Goal: Information Seeking & Learning: Check status

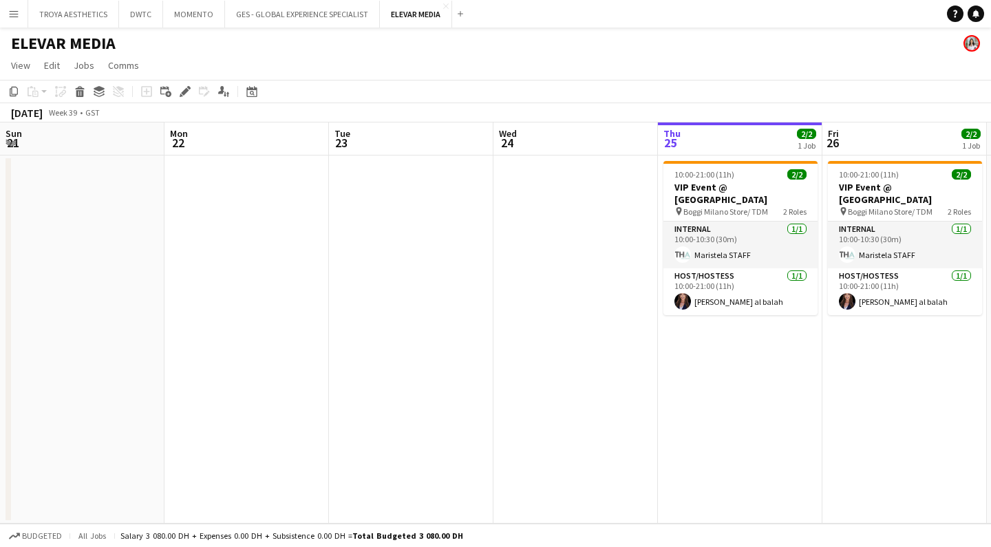
scroll to position [0, 329]
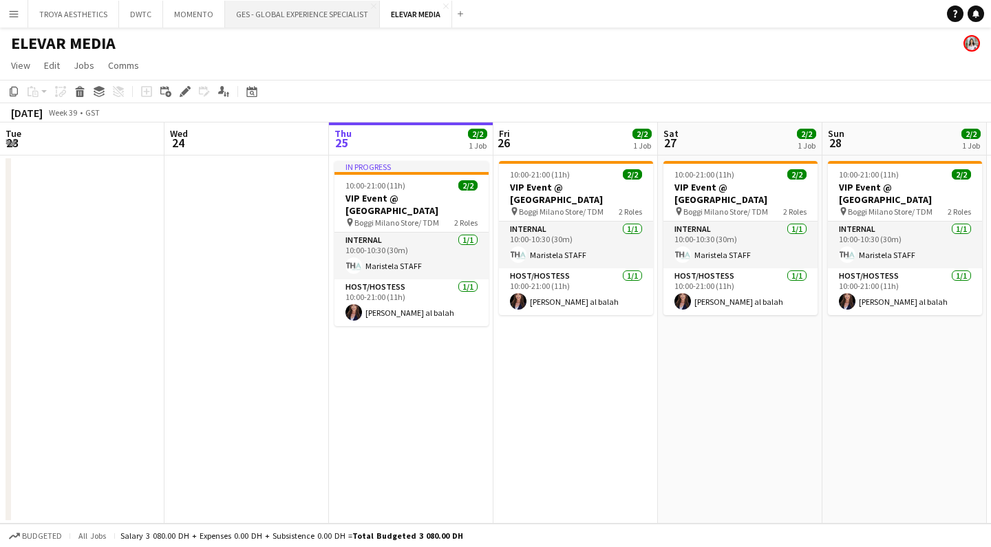
click at [262, 12] on button "GES - GLOBAL EXPERIENCE SPECIALIST Close" at bounding box center [302, 14] width 155 height 27
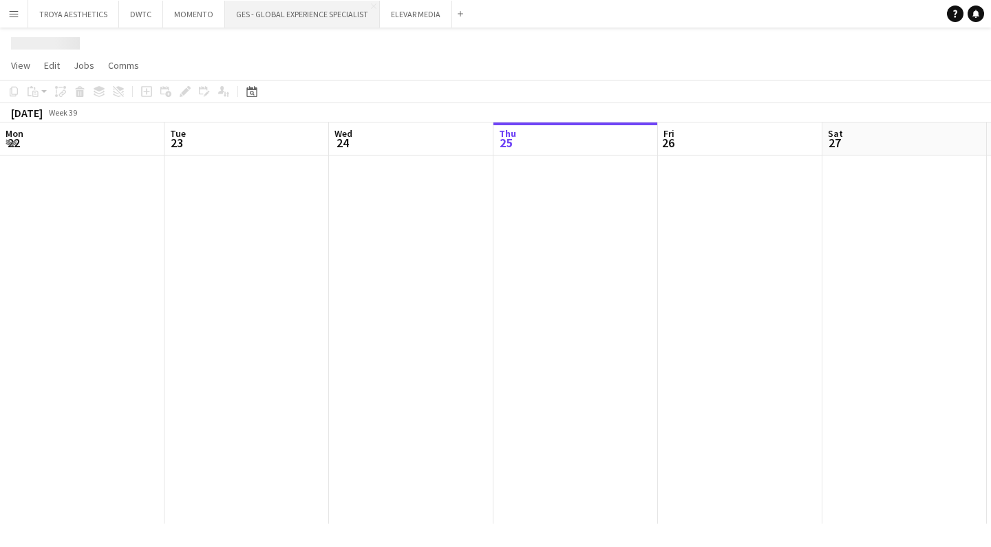
scroll to position [0, 329]
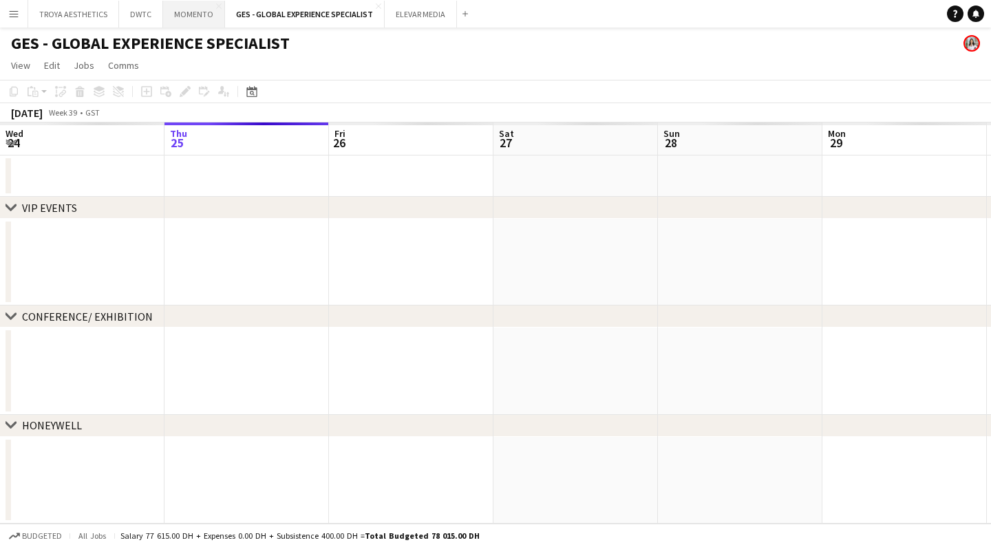
click at [189, 19] on button "MOMENTO Close" at bounding box center [194, 14] width 62 height 27
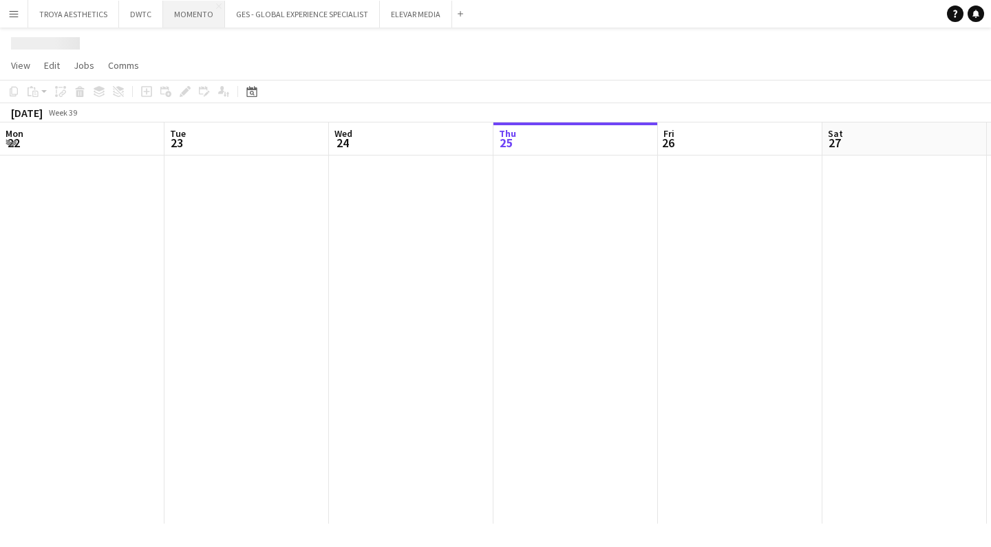
scroll to position [0, 329]
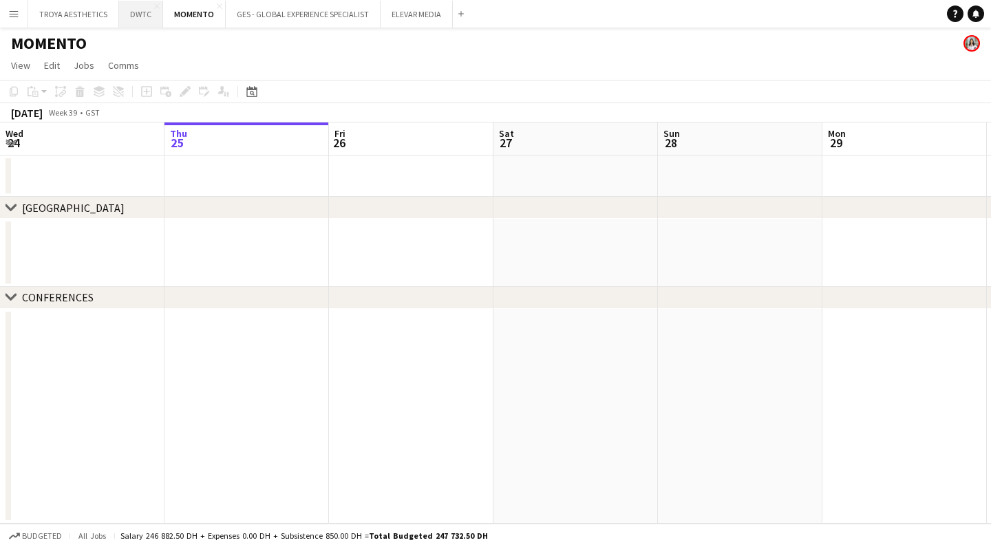
click at [143, 18] on button "DWTC Close" at bounding box center [141, 14] width 44 height 27
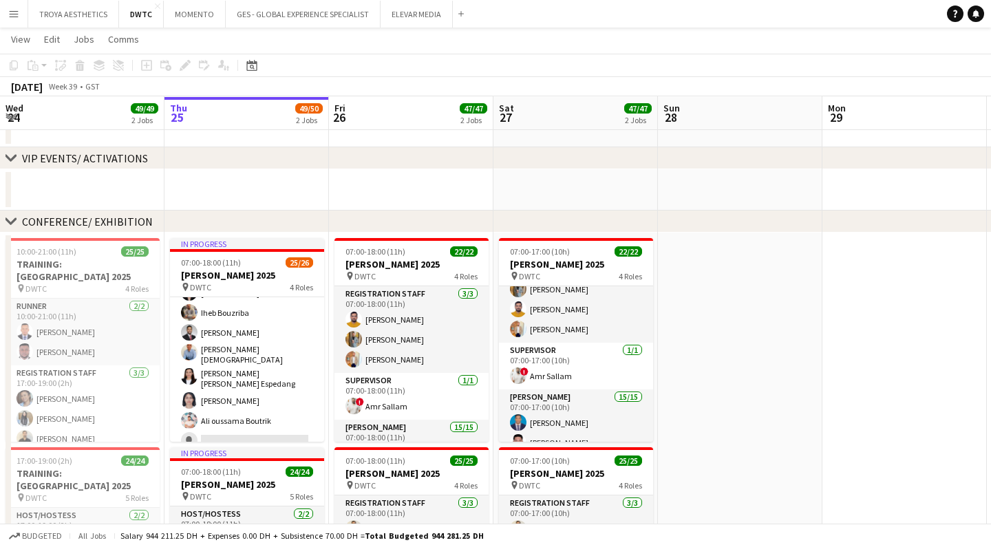
scroll to position [72, 0]
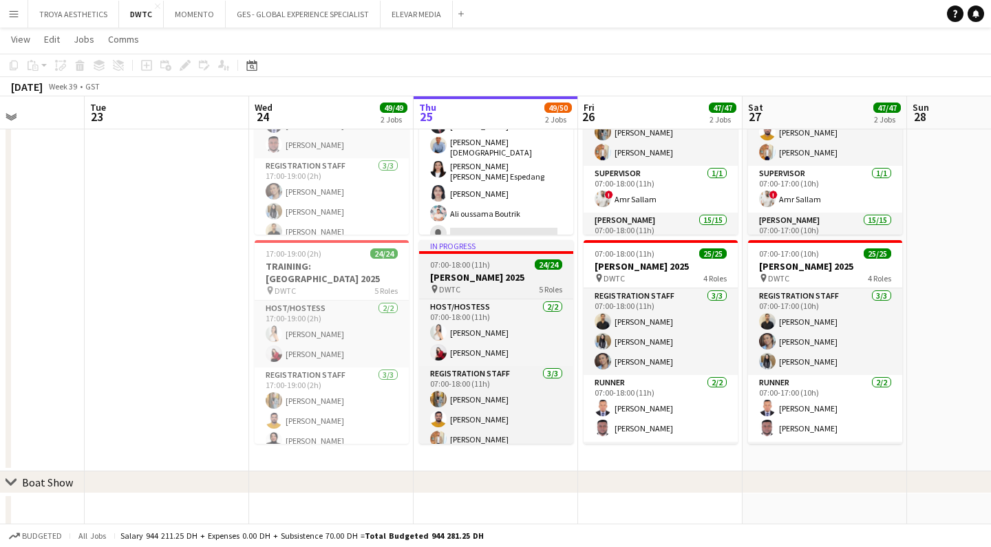
scroll to position [255, 0]
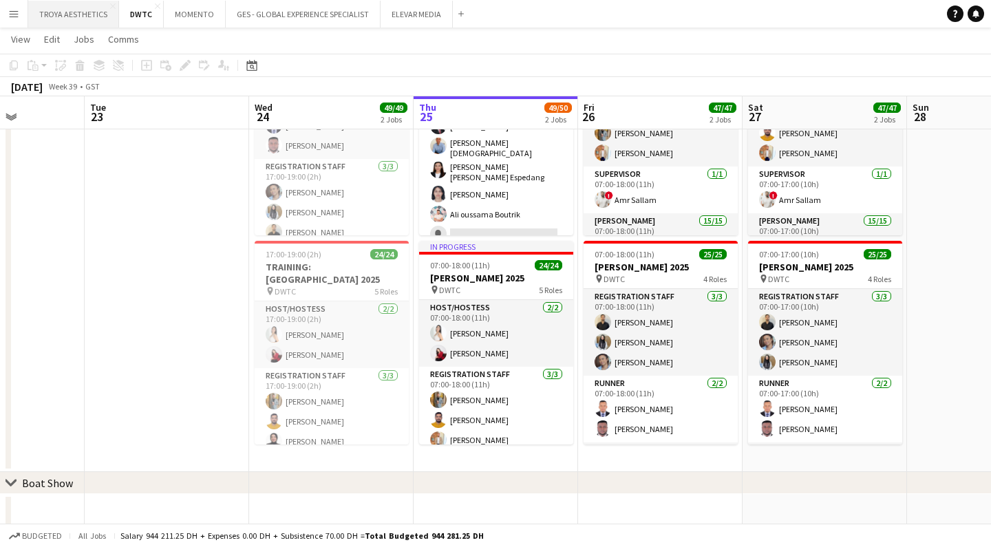
click at [64, 13] on button "TROYA AESTHETICS Close" at bounding box center [73, 14] width 91 height 27
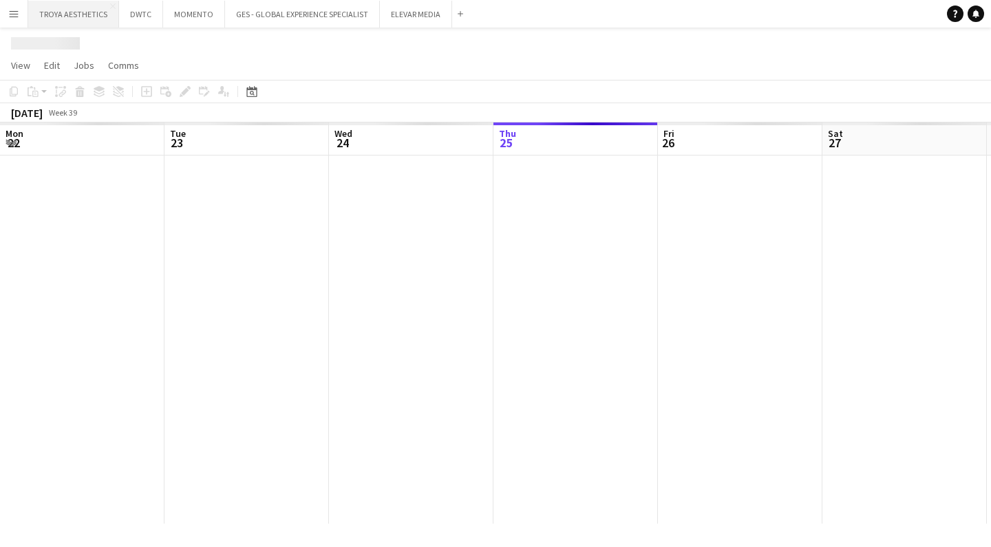
scroll to position [0, 329]
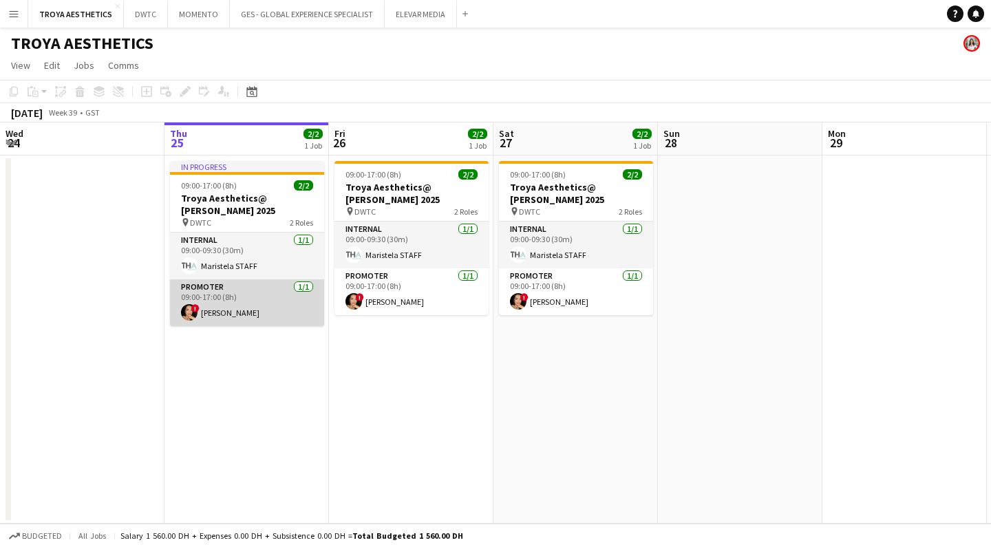
click at [253, 313] on app-card-role "Promoter 1/1 09:00-17:00 (8h) ! Carolina Alvarez" at bounding box center [247, 302] width 154 height 47
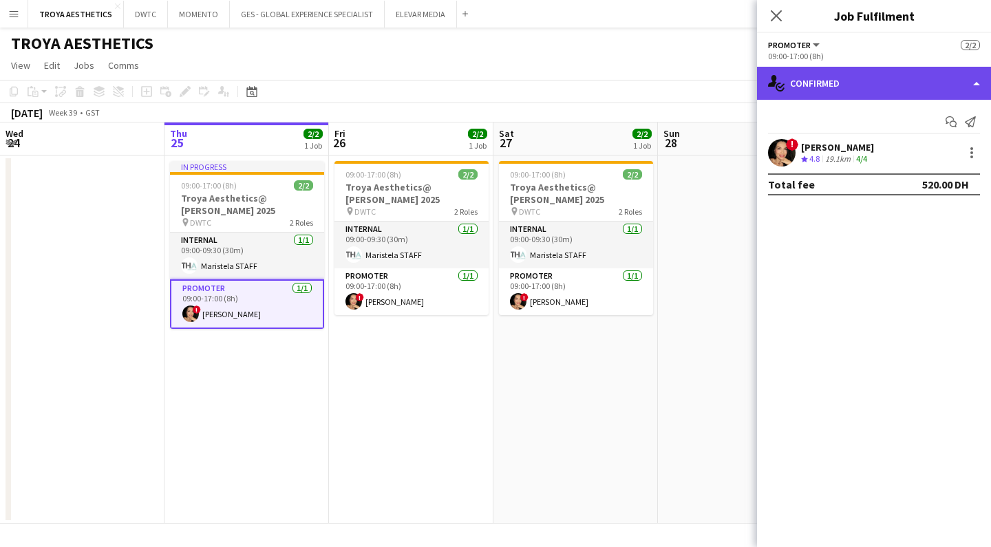
click at [846, 81] on div "single-neutral-actions-check-2 Confirmed" at bounding box center [874, 83] width 234 height 33
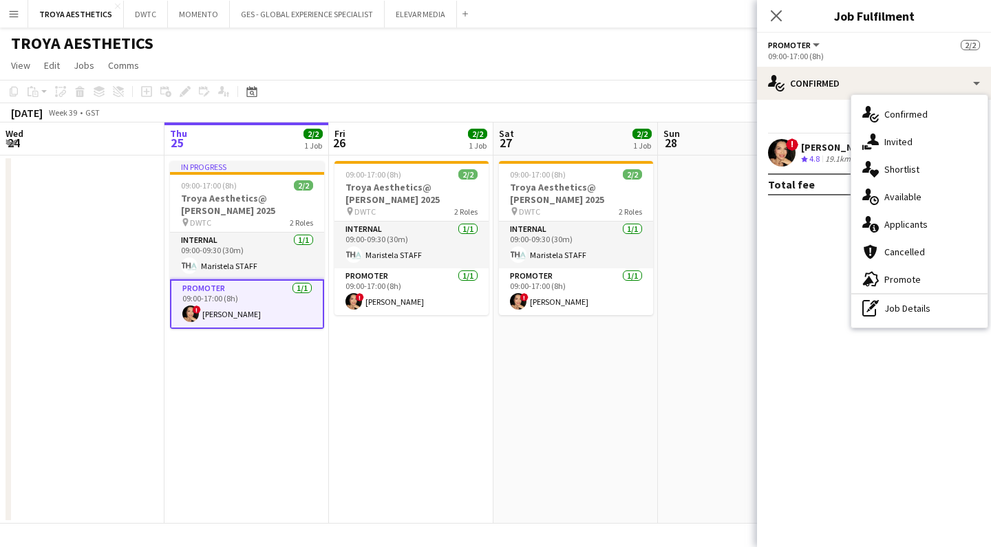
click at [807, 218] on mat-expansion-panel "check Confirmed Start chat Send notification ! Carolina Alvarez Crew rating 4.8…" at bounding box center [874, 323] width 234 height 447
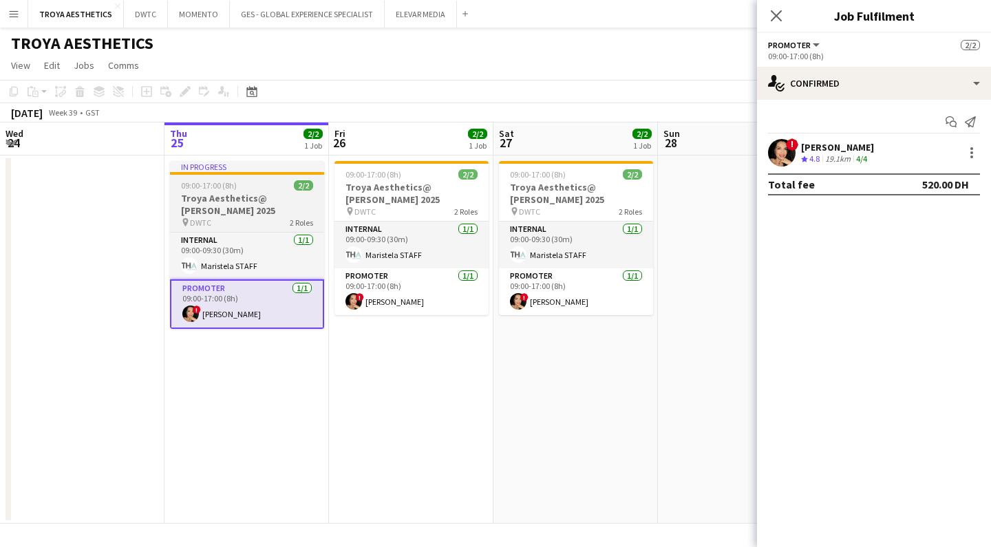
click at [275, 197] on h3 "Troya Aesthetics@ MEIDAM 2025" at bounding box center [247, 204] width 154 height 25
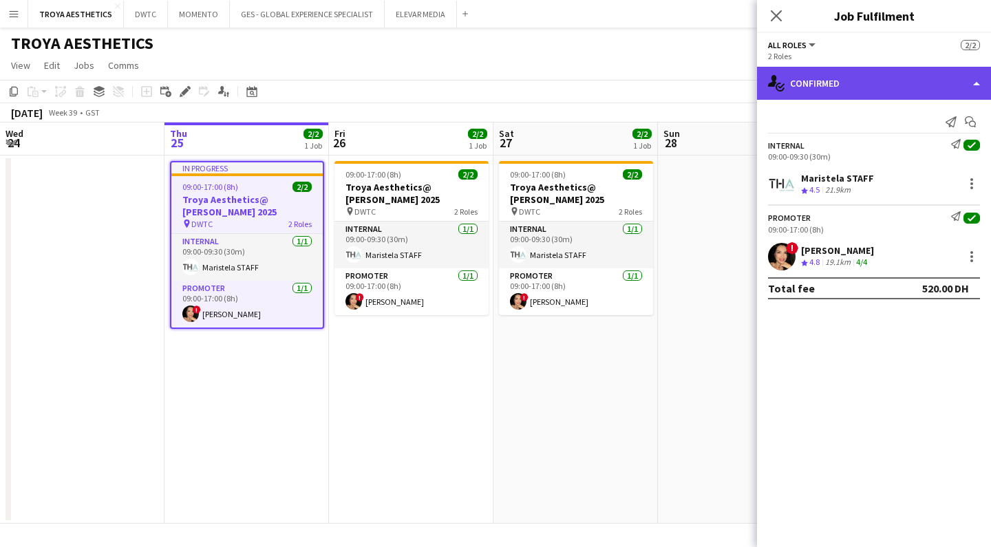
click at [853, 91] on div "single-neutral-actions-check-2 Confirmed" at bounding box center [874, 83] width 234 height 33
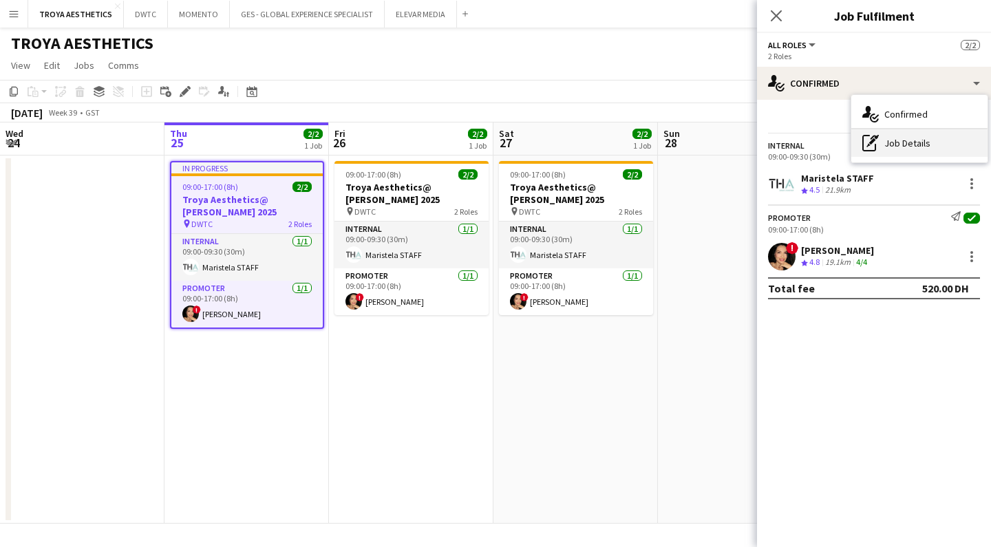
click at [906, 151] on div "pen-write Job Details" at bounding box center [919, 143] width 136 height 28
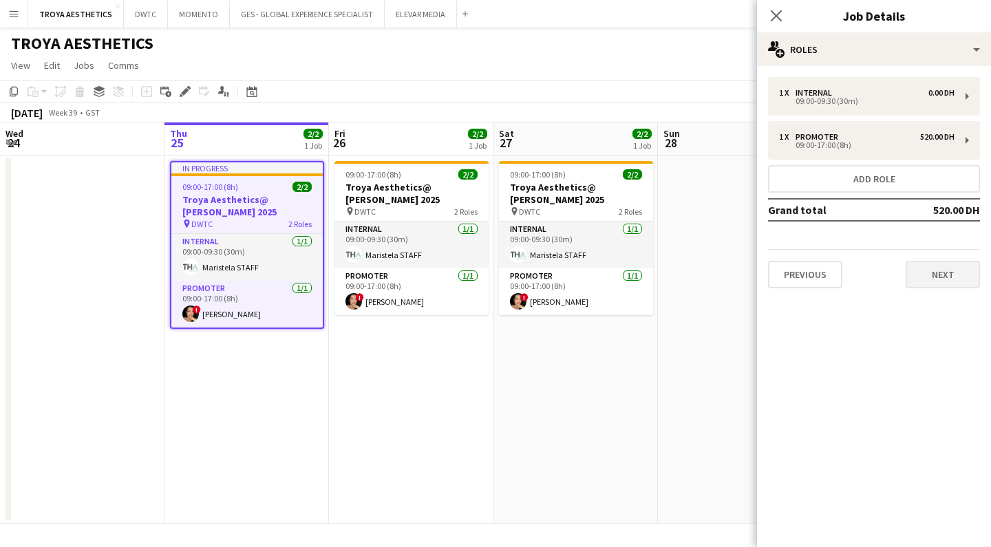
scroll to position [0, 1]
click at [955, 277] on button "Next" at bounding box center [943, 275] width 74 height 28
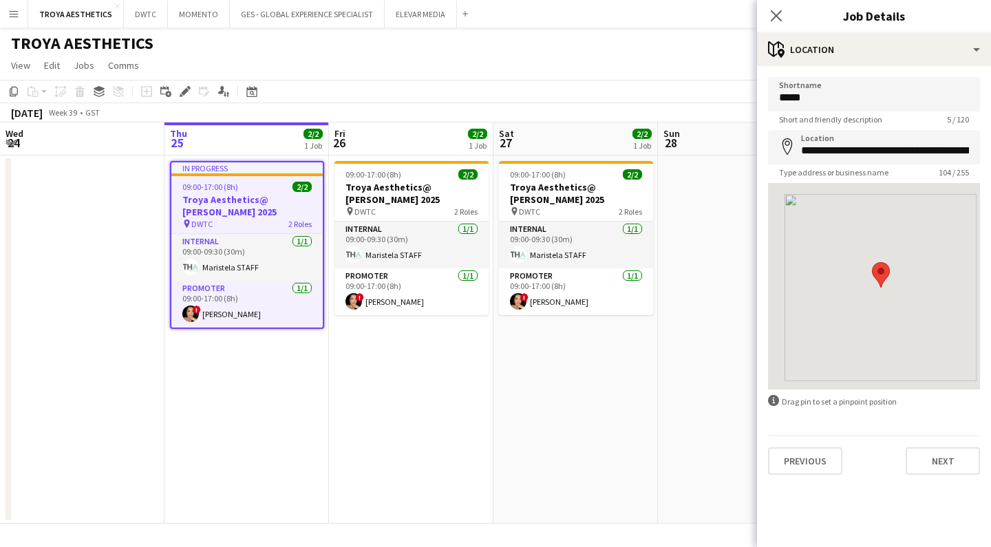
scroll to position [0, 0]
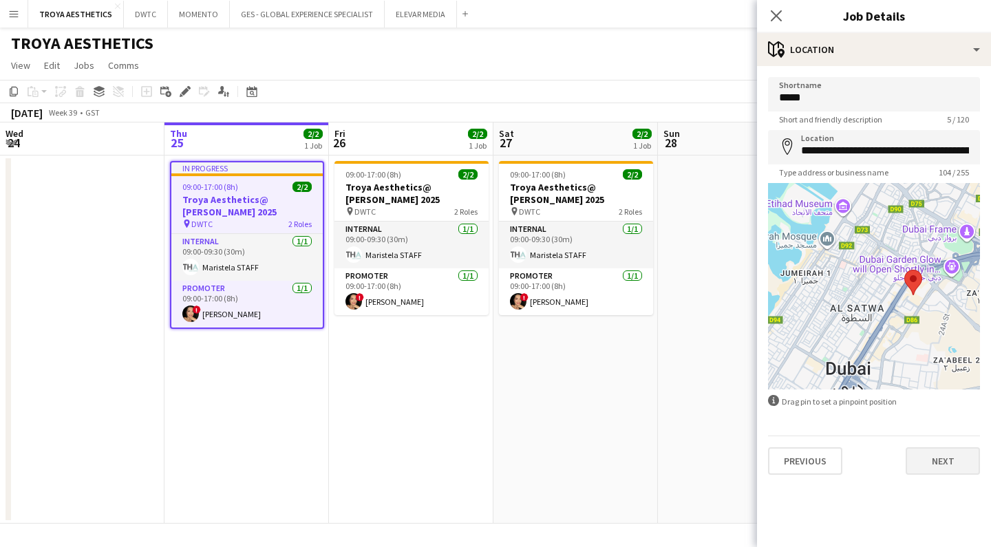
click at [945, 460] on button "Next" at bounding box center [943, 461] width 74 height 28
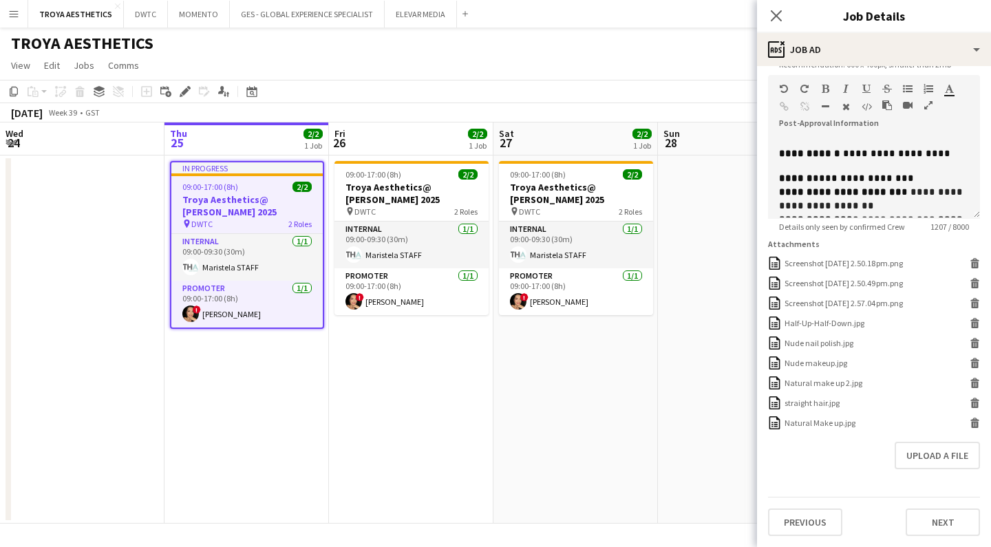
scroll to position [304, 0]
click at [778, 18] on icon at bounding box center [775, 15] width 13 height 13
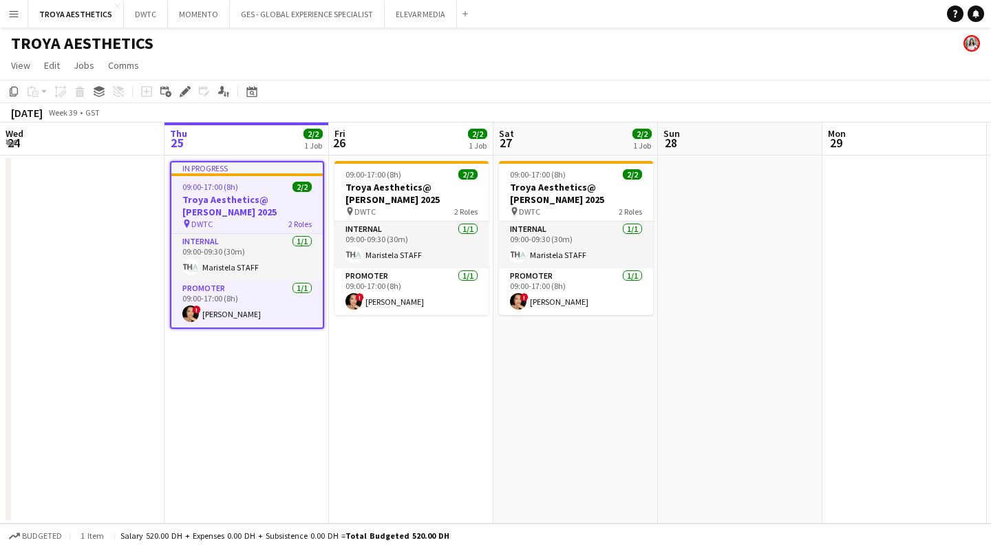
click at [747, 213] on app-date-cell at bounding box center [740, 340] width 164 height 368
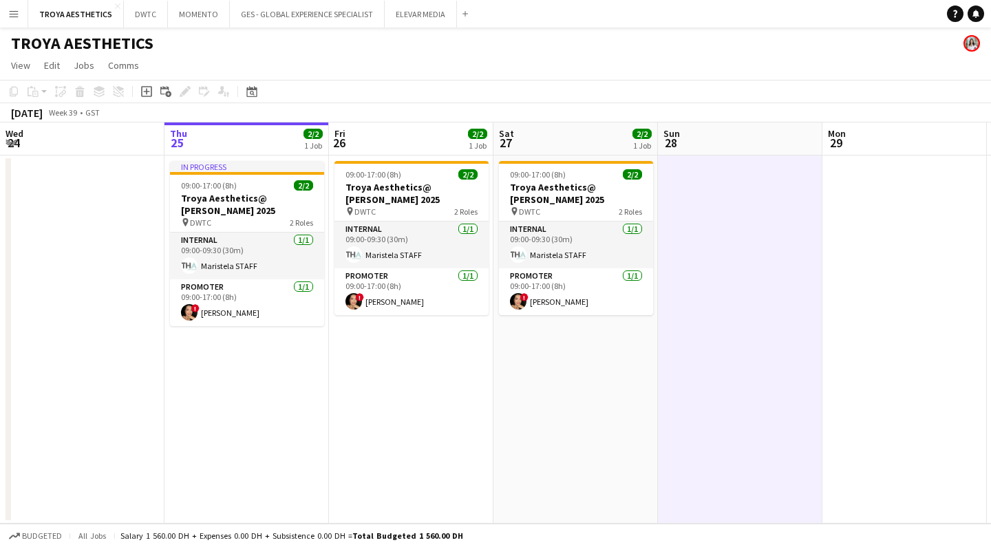
click at [20, 19] on button "Menu" at bounding box center [14, 14] width 28 height 28
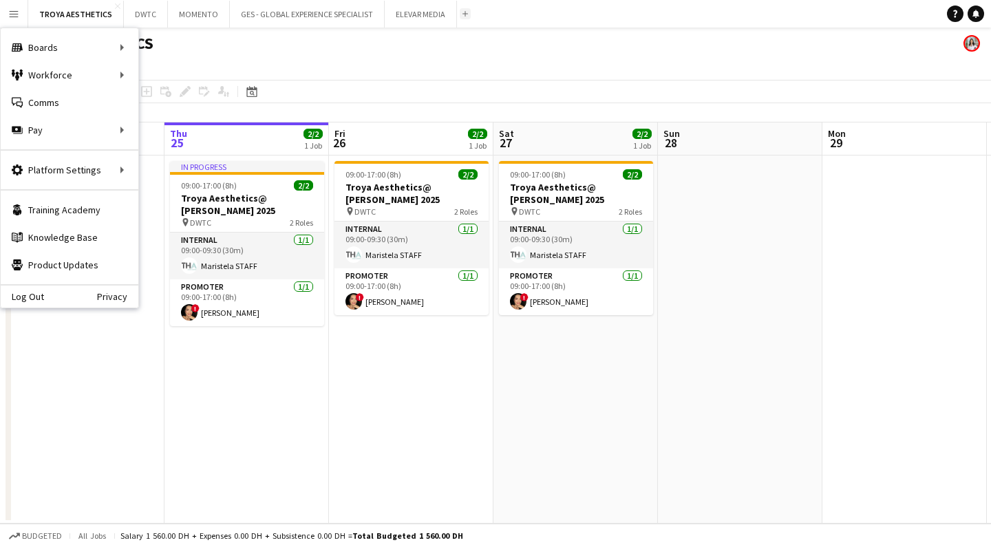
click at [464, 18] on button "Add" at bounding box center [465, 13] width 11 height 11
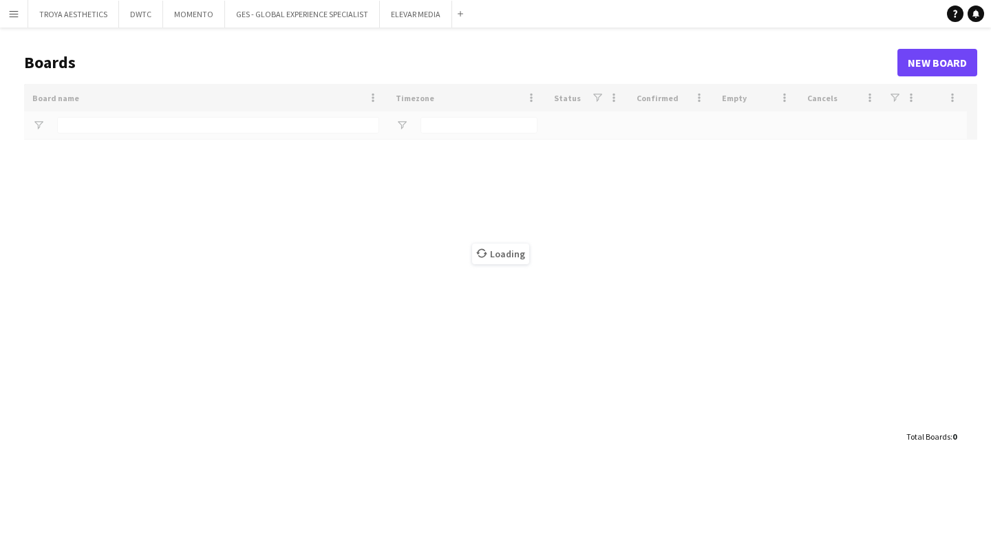
click at [15, 19] on app-icon "Menu" at bounding box center [13, 13] width 11 height 11
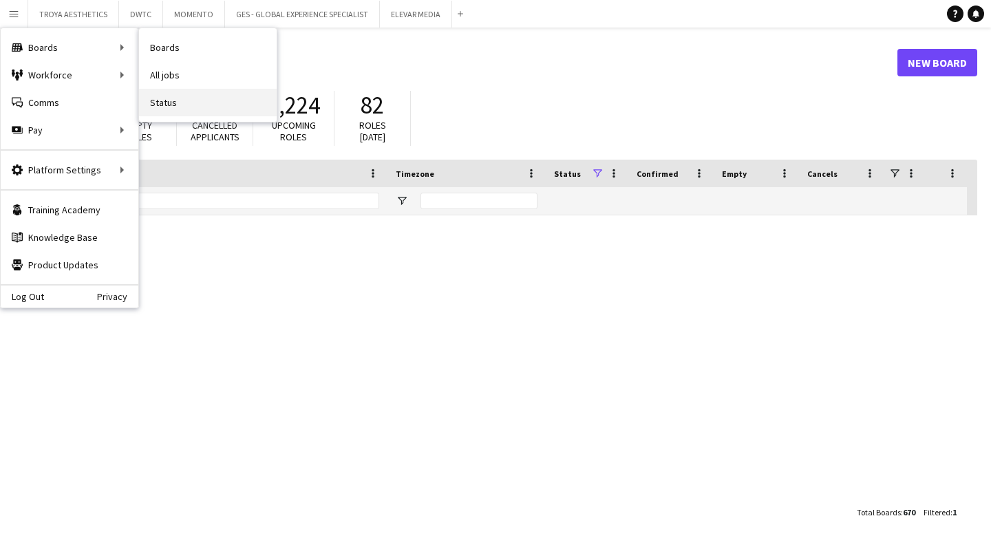
type input "******"
click at [180, 105] on link "Status" at bounding box center [208, 103] width 138 height 28
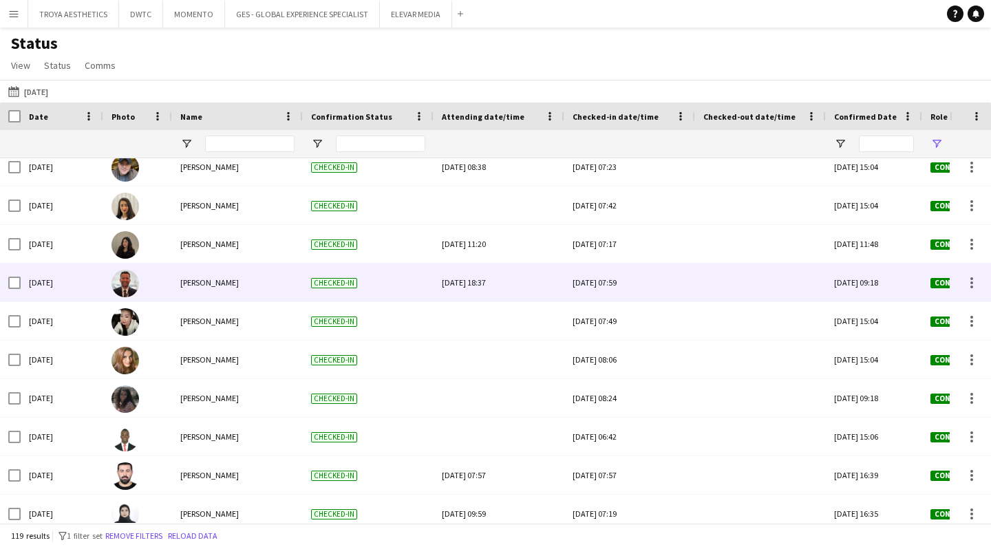
scroll to position [461, 0]
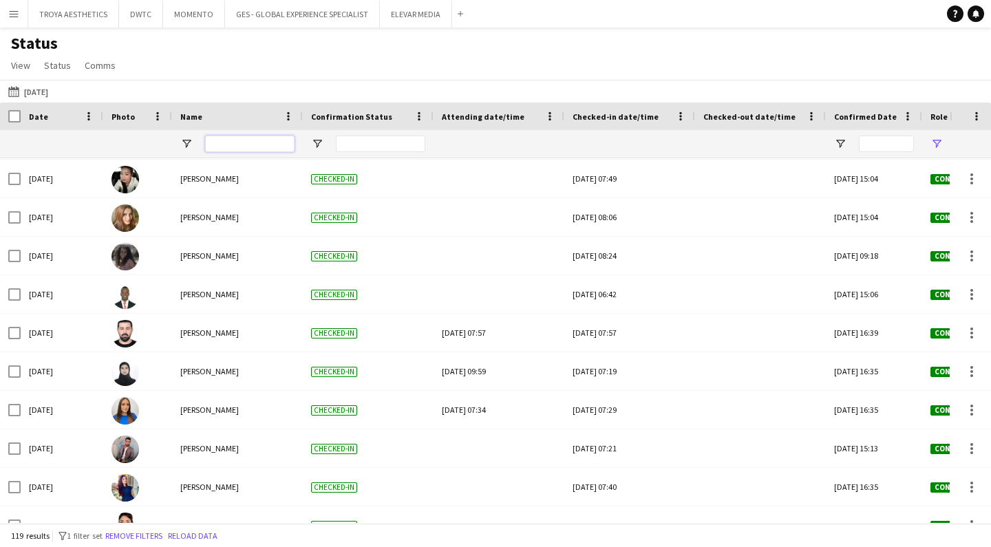
click at [234, 140] on input "Name Filter Input" at bounding box center [249, 144] width 89 height 17
type input "****"
type input "***"
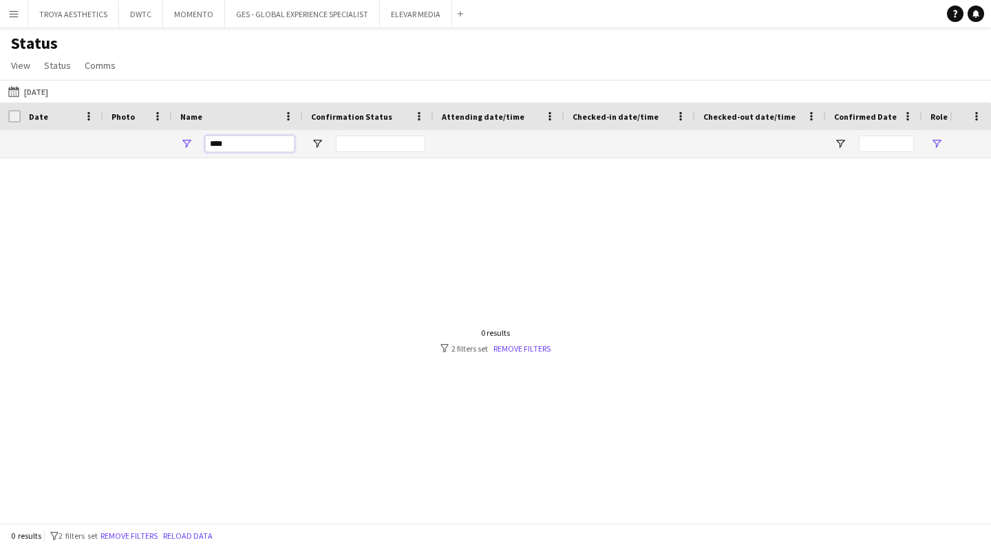
scroll to position [0, 0]
type input "*"
type input "**********"
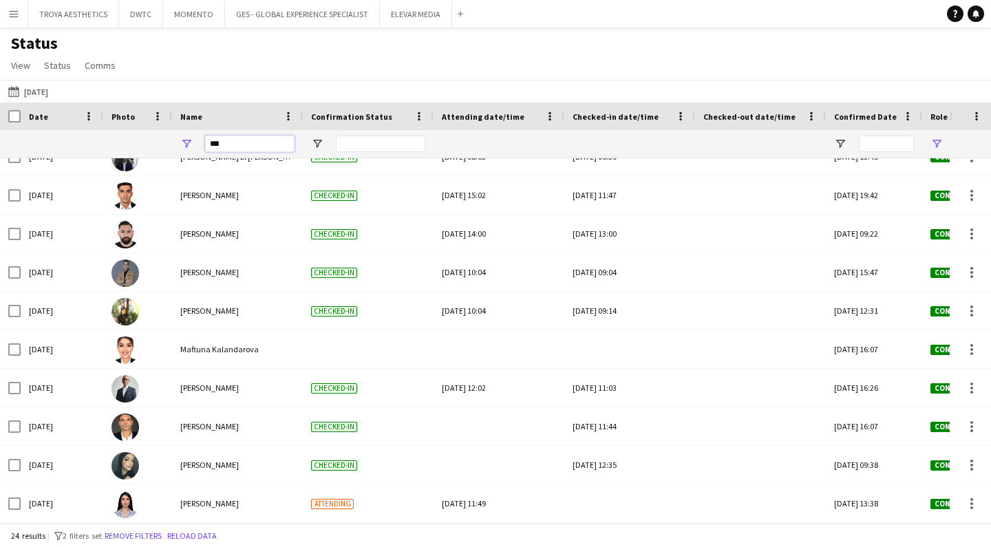
type input "****"
type input "***"
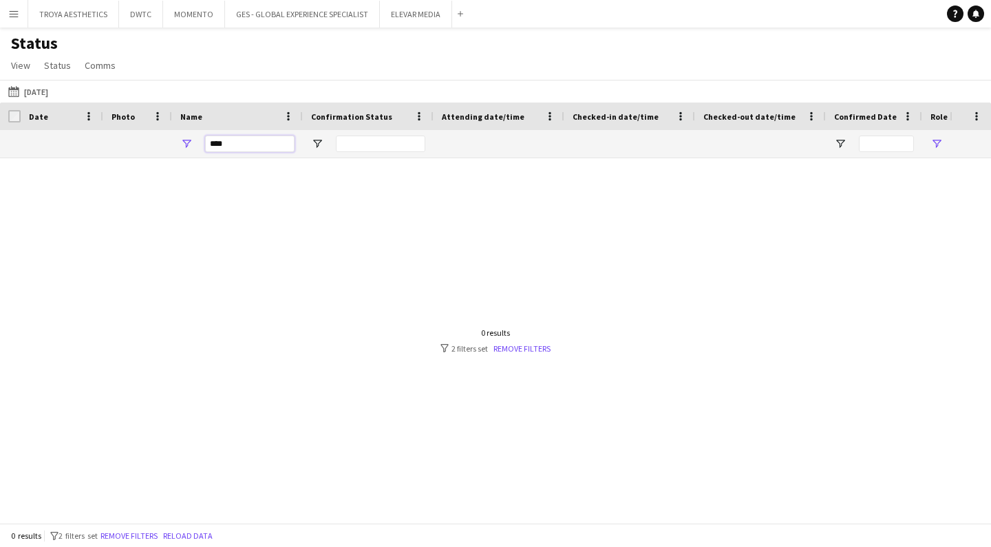
type input "***"
type input "**********"
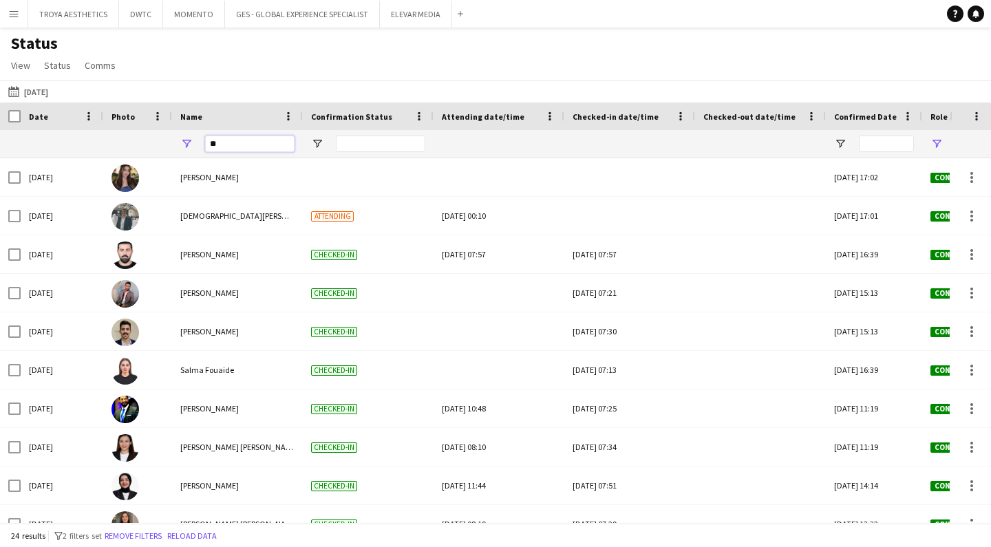
type input "*"
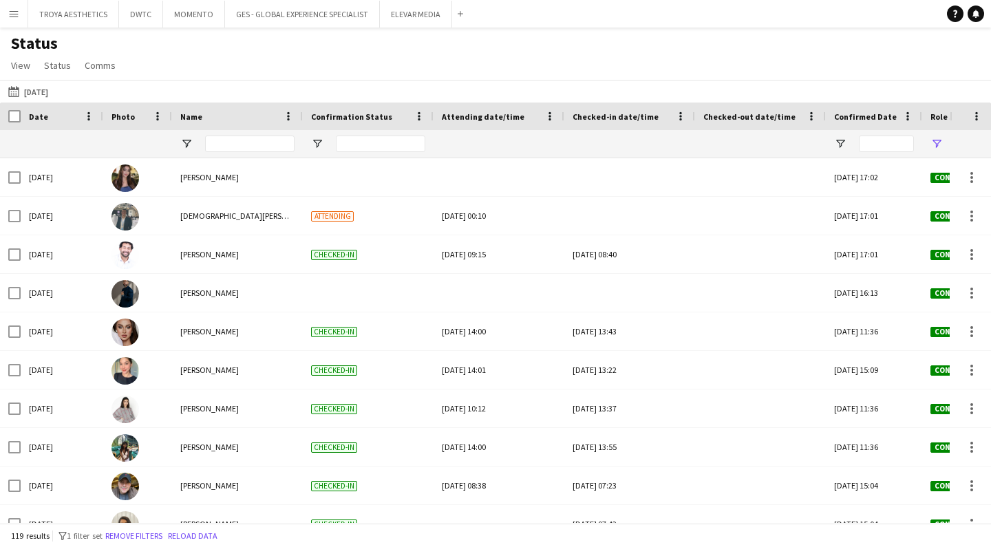
click at [289, 72] on div "Status View Views Default view New view Update view Delete view Edit name Custo…" at bounding box center [495, 56] width 991 height 47
click at [680, 115] on span at bounding box center [680, 116] width 12 height 12
click at [680, 74] on div "Status View Views Default view New view Update view Delete view Edit name Custo…" at bounding box center [495, 56] width 991 height 47
click at [840, 146] on span "Open Filter Menu" at bounding box center [840, 144] width 12 height 12
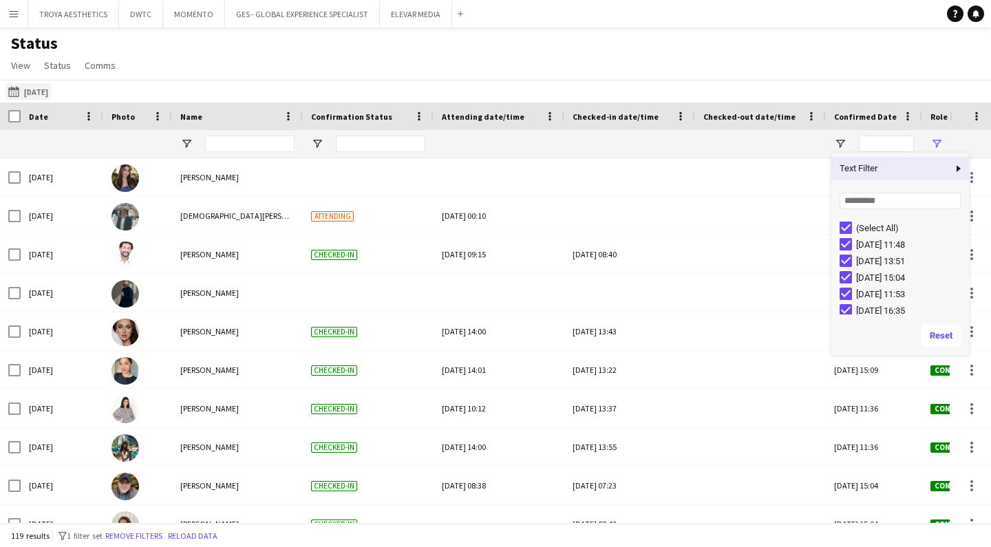
click at [38, 92] on button "25-09-2025 to 01-10-2025 18-09-2025" at bounding box center [28, 91] width 45 height 17
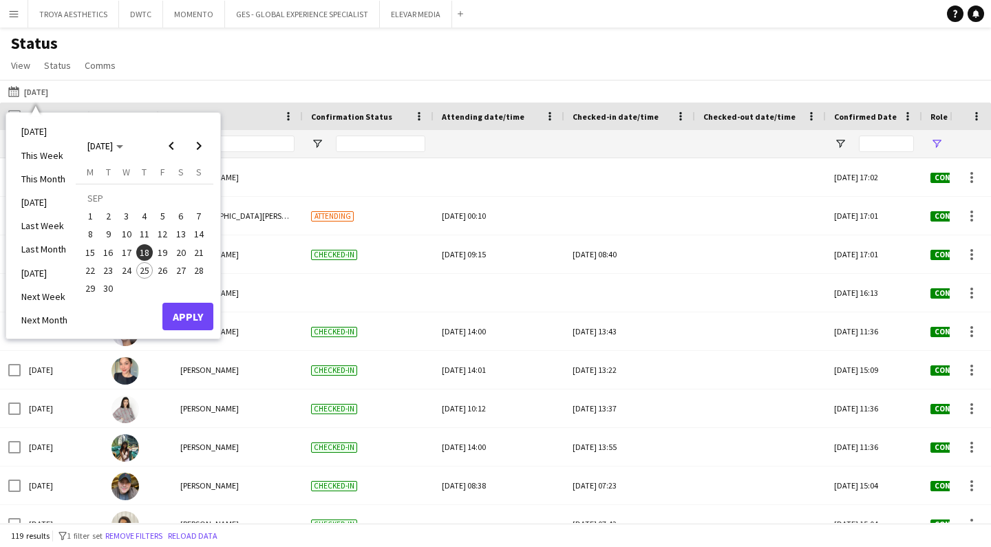
click at [141, 265] on span "25" at bounding box center [144, 270] width 17 height 17
click at [186, 312] on button "Apply" at bounding box center [187, 317] width 51 height 28
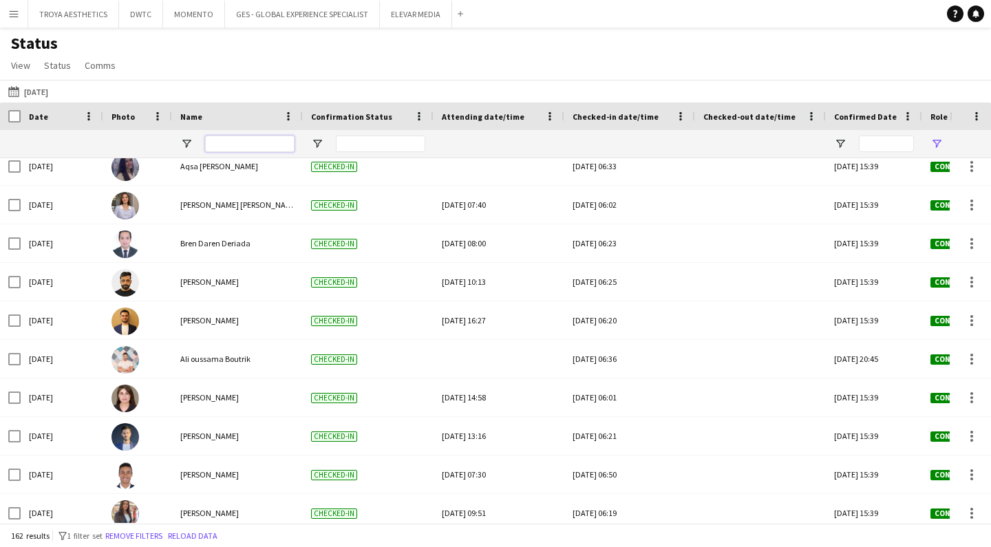
click at [237, 142] on input "Name Filter Input" at bounding box center [249, 144] width 89 height 17
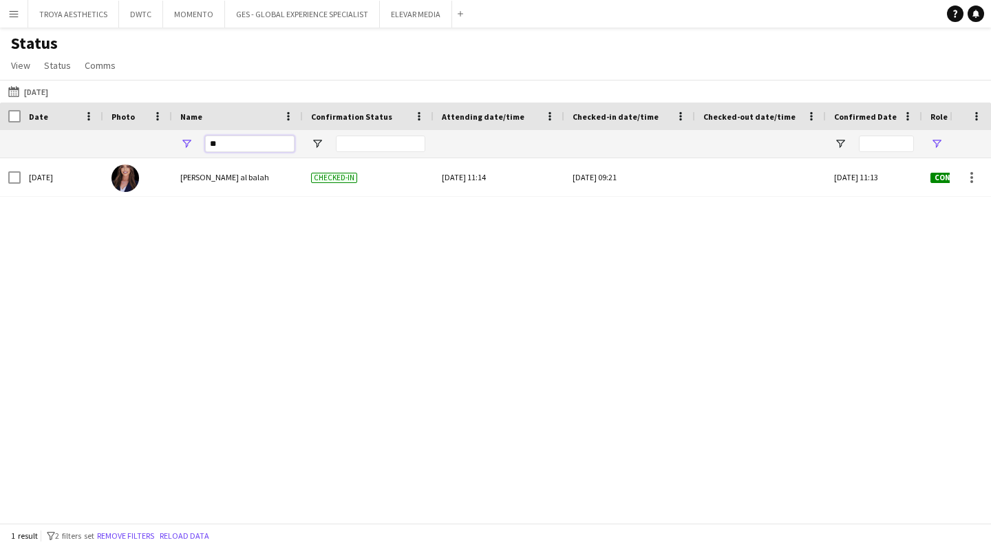
type input "*"
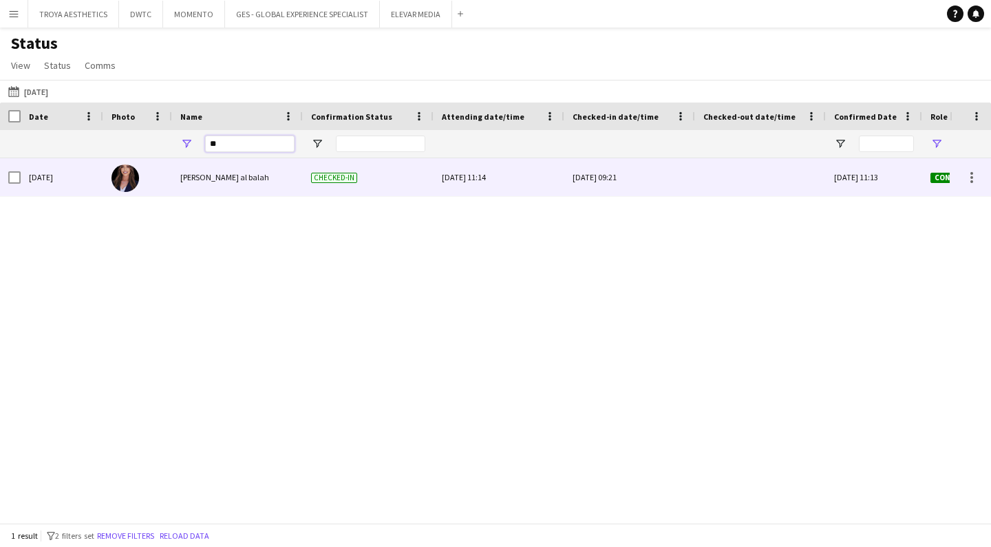
type input "*"
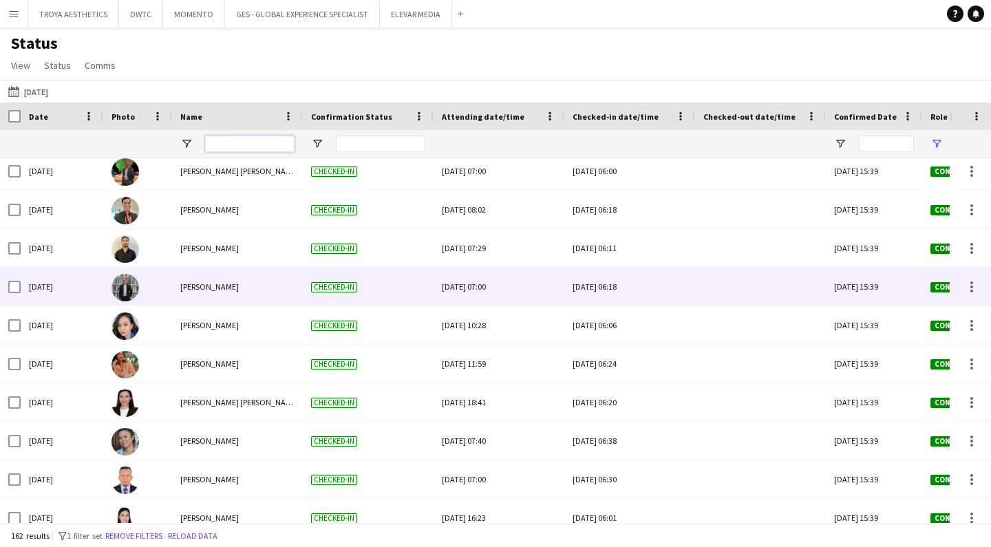
scroll to position [1411, 0]
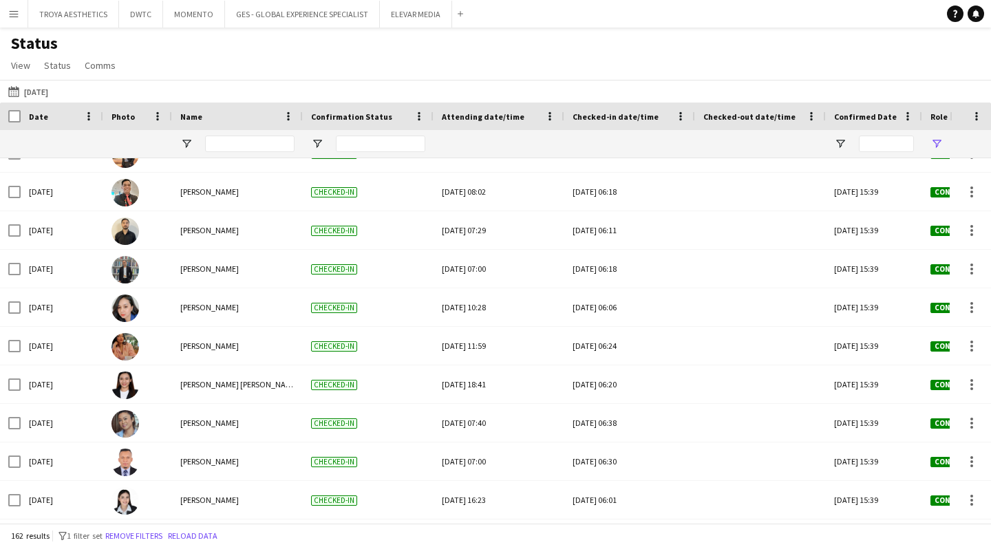
click at [325, 95] on div "25-09-2025 to 01-10-2025 Today Today This Week This Month Yesterday Last Week L…" at bounding box center [495, 91] width 991 height 23
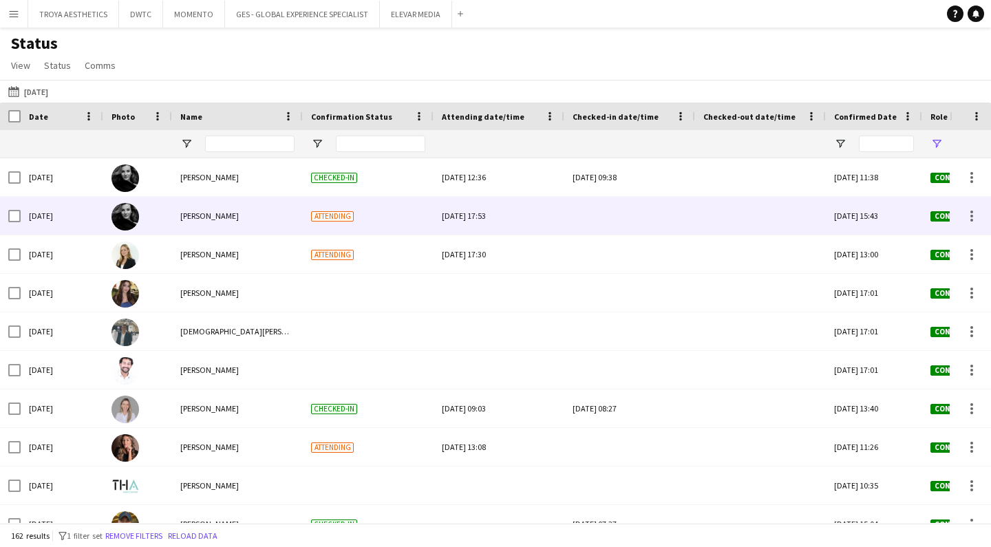
scroll to position [0, 0]
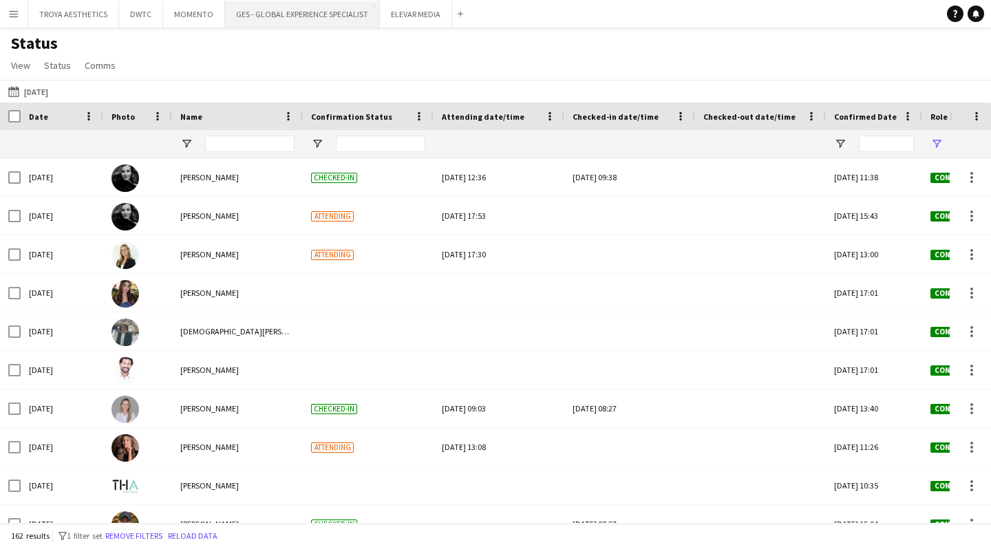
click at [271, 14] on button "GES - GLOBAL EXPERIENCE SPECIALIST Close" at bounding box center [302, 14] width 155 height 27
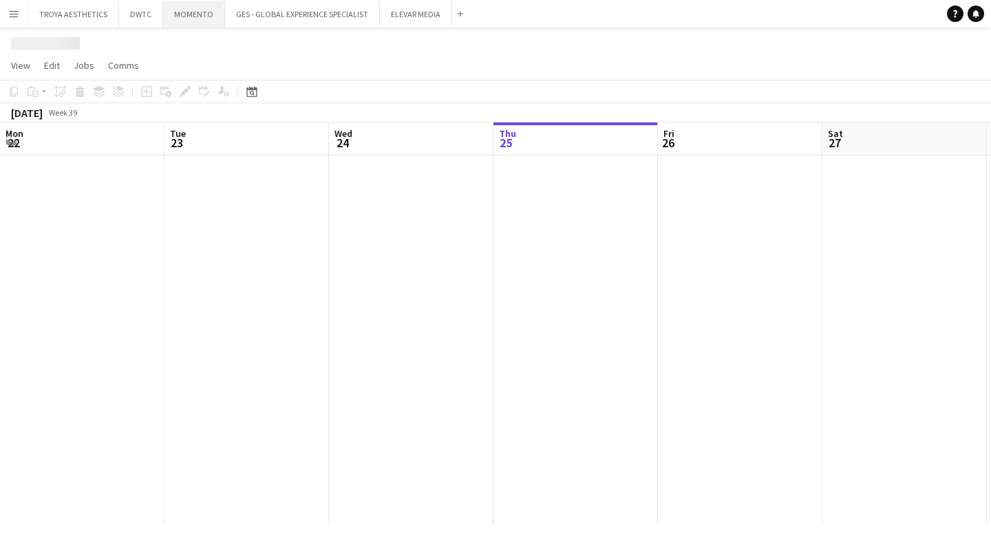
scroll to position [0, 329]
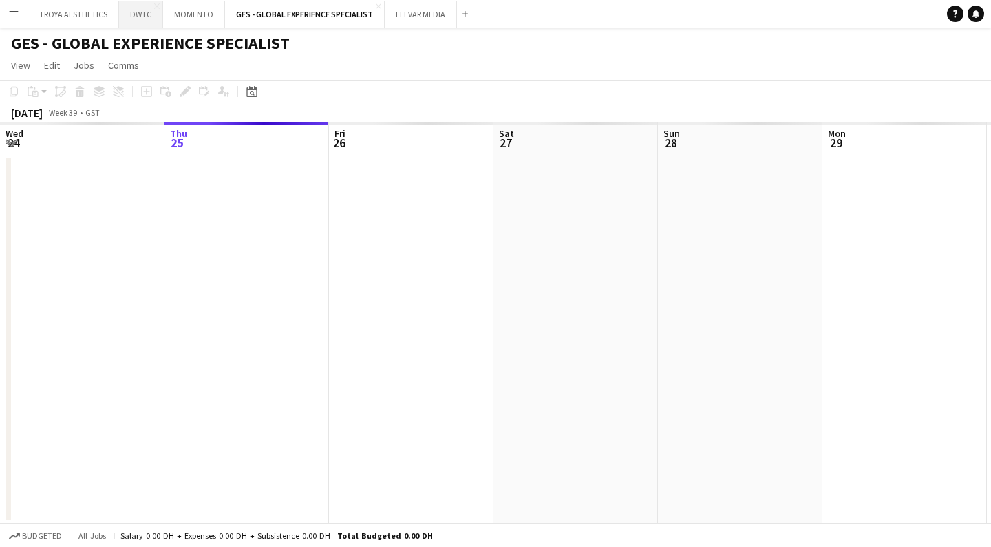
click at [140, 17] on button "DWTC Close" at bounding box center [141, 14] width 44 height 27
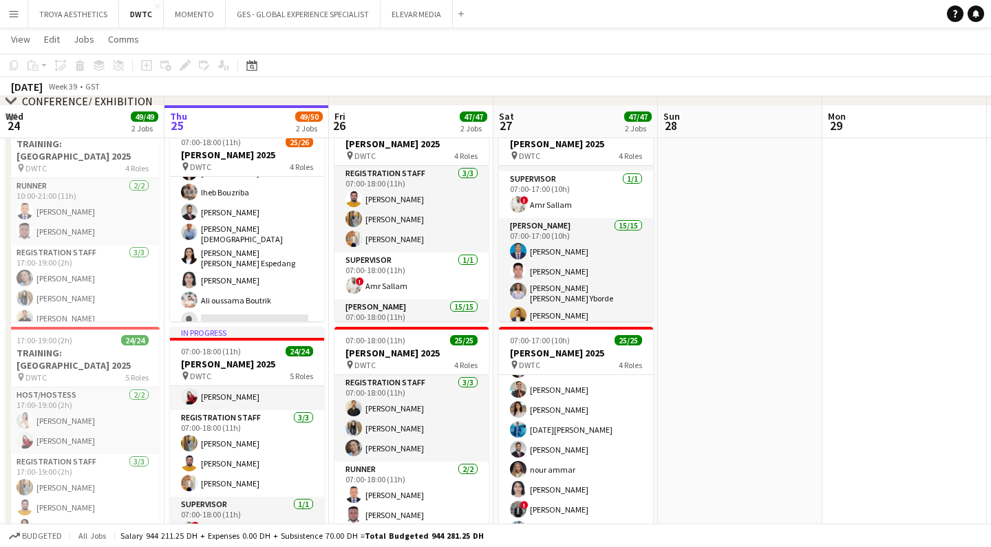
scroll to position [186, 0]
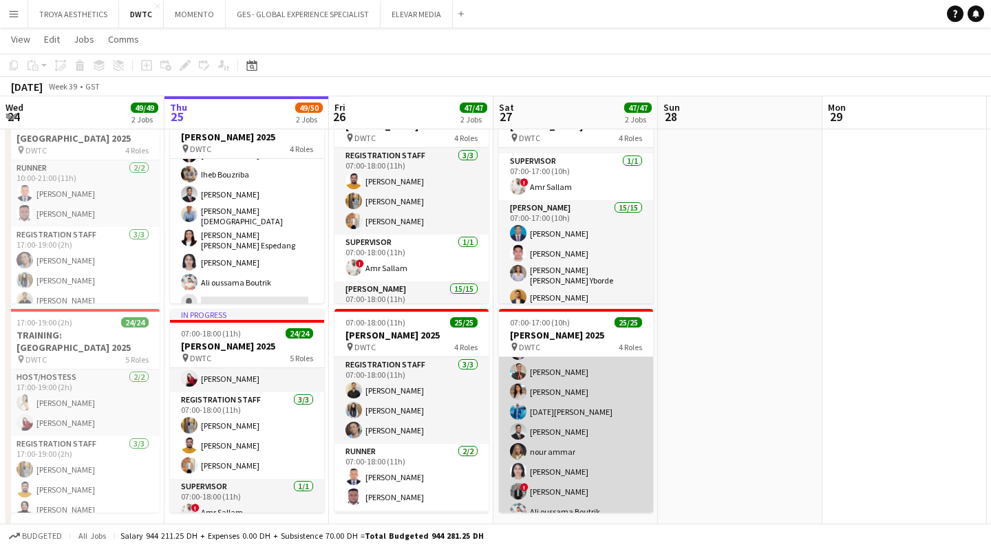
click at [559, 482] on app-card-role "Usher 19/19 07:00-17:00 (10h) Lloyd Christian Gonzalo Maria liza Espedang Aneet…" at bounding box center [576, 318] width 154 height 414
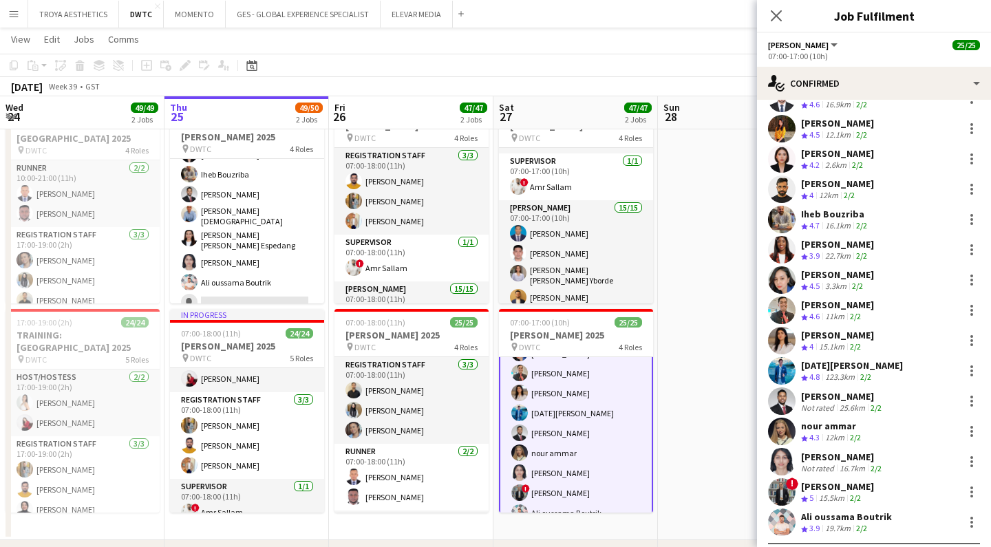
scroll to position [204, 0]
click at [822, 481] on div "[PERSON_NAME]" at bounding box center [837, 487] width 73 height 12
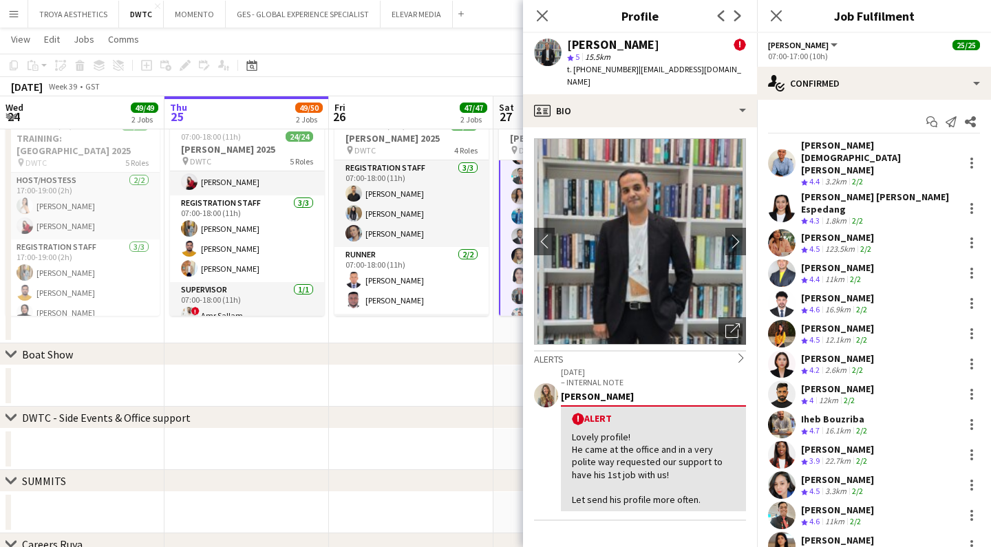
scroll to position [0, 0]
click at [547, 19] on icon "Close pop-in" at bounding box center [541, 15] width 13 height 13
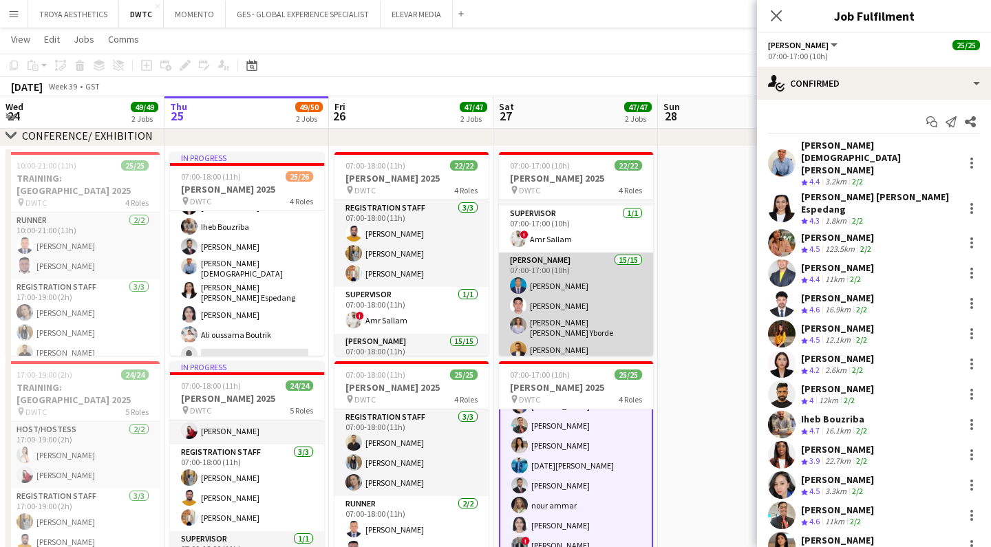
scroll to position [133, 0]
click at [577, 278] on app-card-role "Usher 15/15 07:00-17:00 (10h) Benjamin Ofidi Sherwin Dumdum Sharlene Mae Yborde…" at bounding box center [576, 418] width 154 height 330
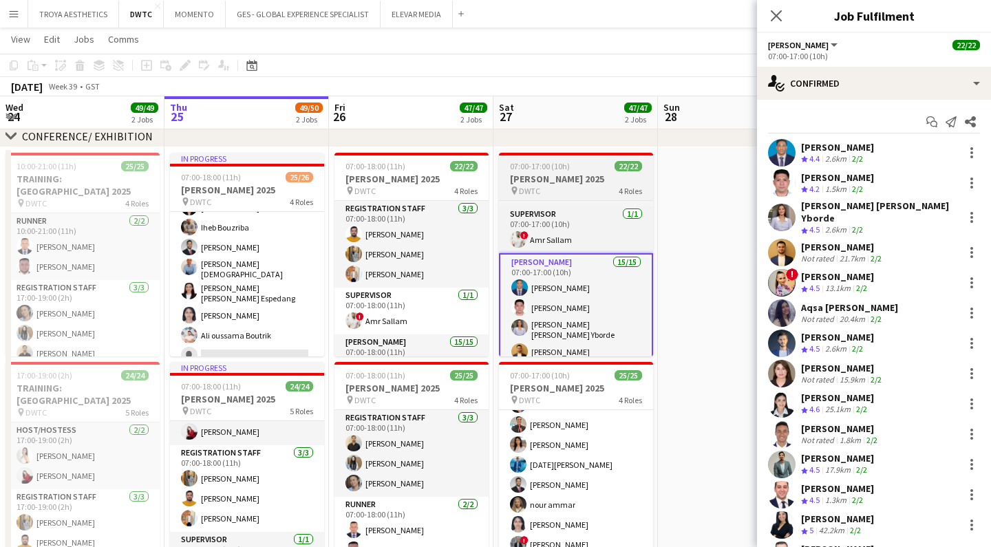
scroll to position [0, 0]
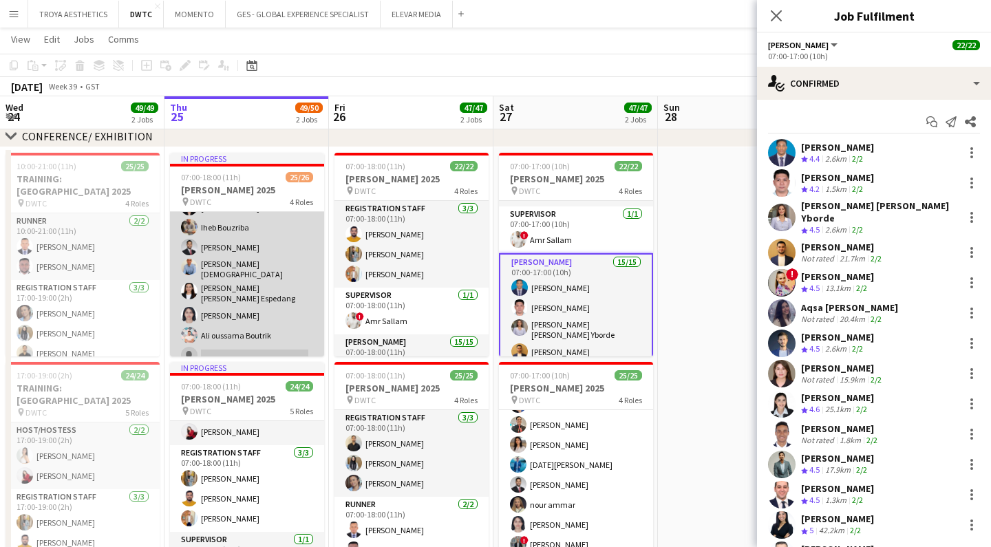
click at [245, 258] on app-card-role "Usher 44A 19/20 07:00-18:00 (11h) Cherubim Reyes Louie Stefan Zambarrano Aneeta…" at bounding box center [247, 152] width 154 height 434
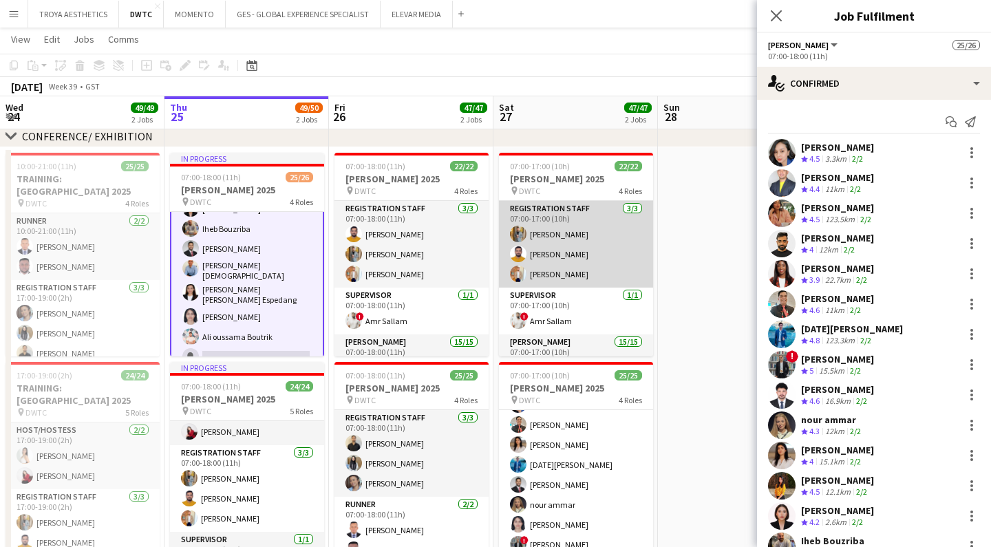
click at [577, 278] on app-card-role "Registration Staff 3/3 07:00-17:00 (10h) Ahmed Fouda Adeel Ahmad HOSSAM ABDELHA…" at bounding box center [576, 244] width 154 height 87
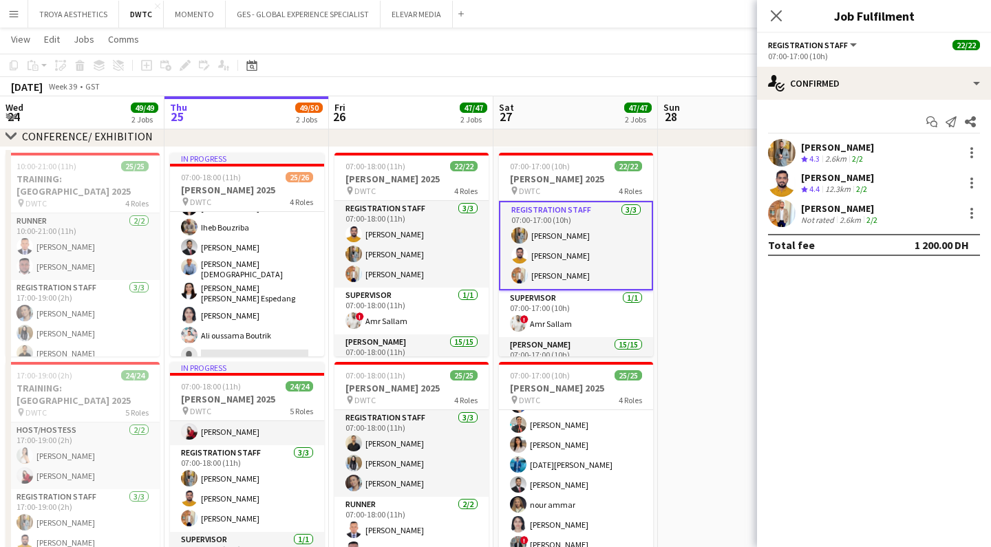
click at [849, 209] on div "[PERSON_NAME]" at bounding box center [840, 208] width 79 height 12
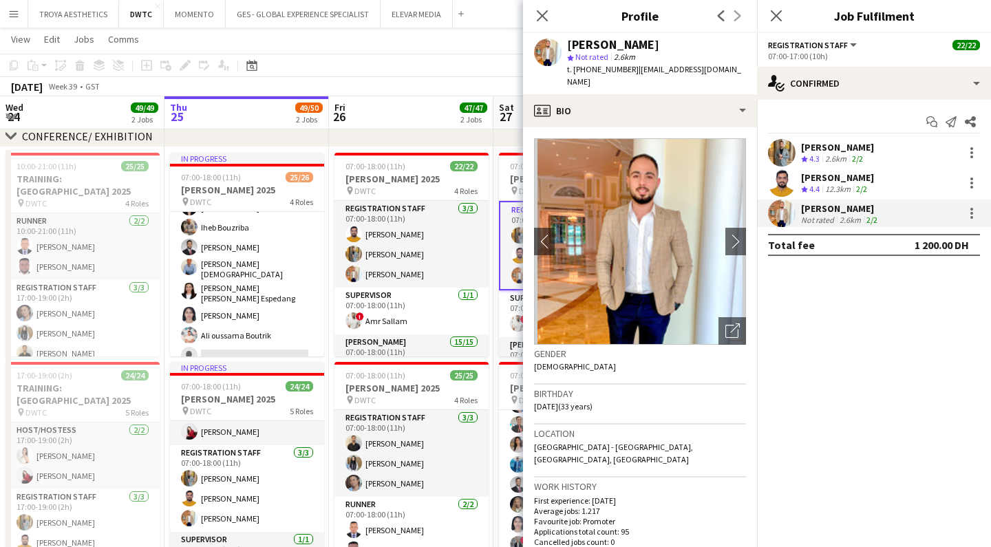
scroll to position [132, 0]
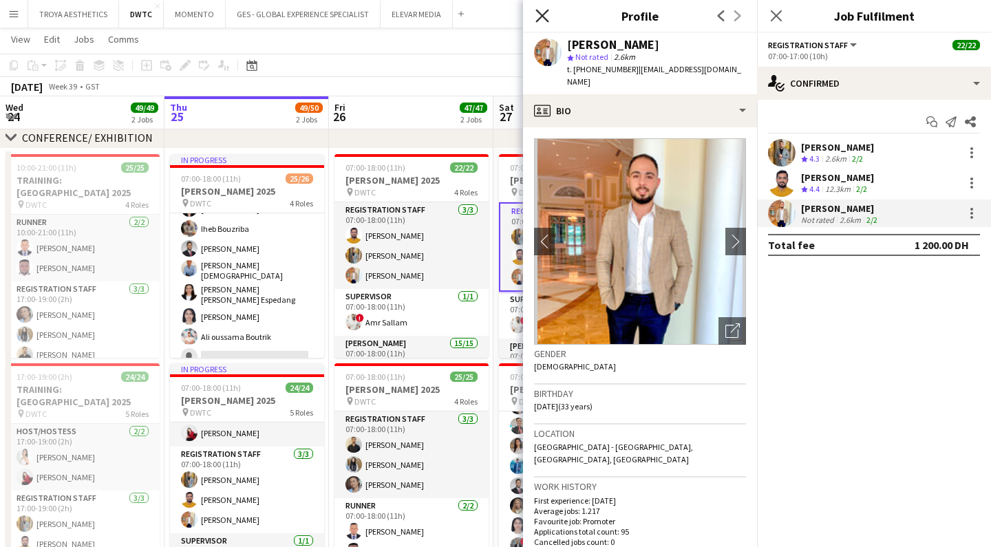
click at [548, 21] on icon at bounding box center [541, 15] width 13 height 13
